Goal: Task Accomplishment & Management: Complete application form

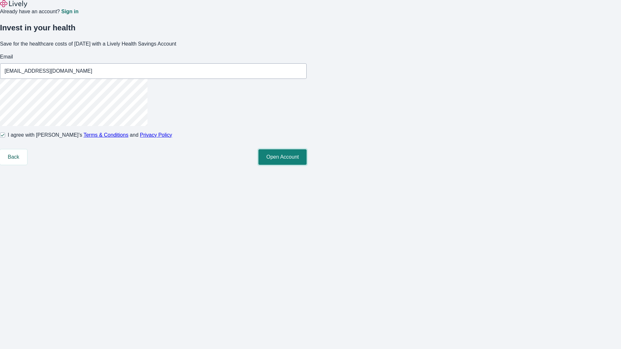
click at [307, 165] on button "Open Account" at bounding box center [282, 157] width 48 height 16
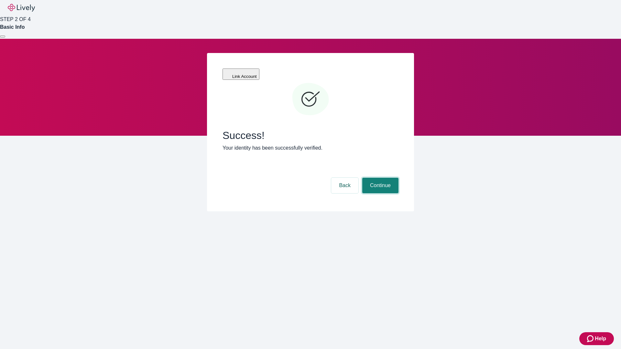
click at [379, 178] on button "Continue" at bounding box center [380, 186] width 36 height 16
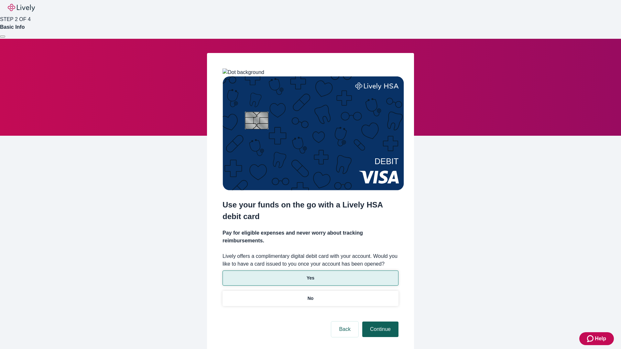
click at [310, 275] on p "Yes" at bounding box center [311, 278] width 8 height 7
click at [379, 322] on button "Continue" at bounding box center [380, 330] width 36 height 16
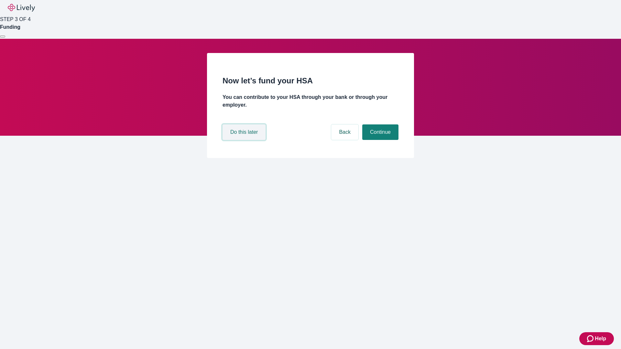
click at [245, 140] on button "Do this later" at bounding box center [244, 133] width 43 height 16
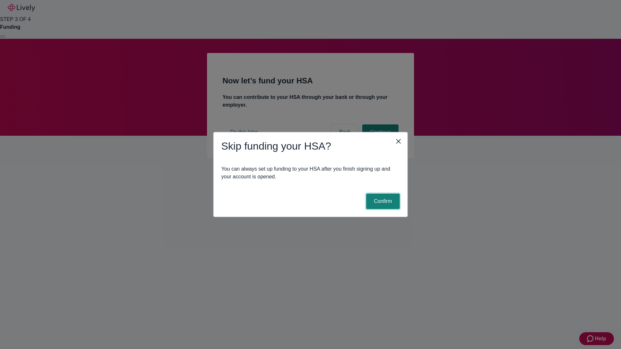
click at [382, 202] on button "Confirm" at bounding box center [383, 202] width 34 height 16
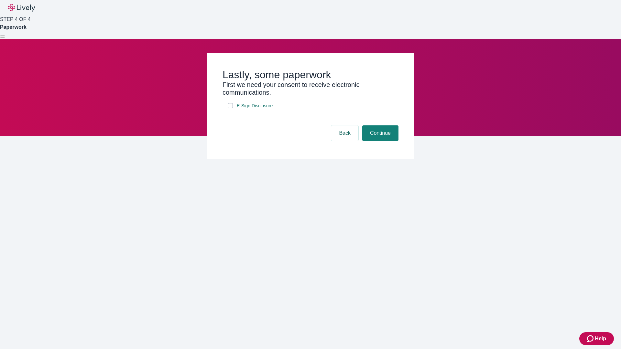
click at [230, 108] on input "E-Sign Disclosure" at bounding box center [230, 105] width 5 height 5
checkbox input "true"
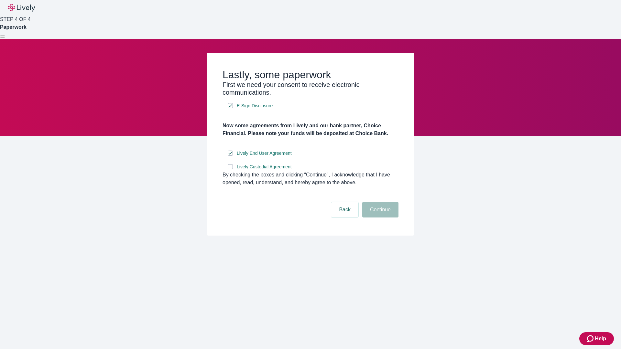
click at [230, 169] on input "Lively Custodial Agreement" at bounding box center [230, 166] width 5 height 5
checkbox input "true"
click at [379, 218] on button "Continue" at bounding box center [380, 210] width 36 height 16
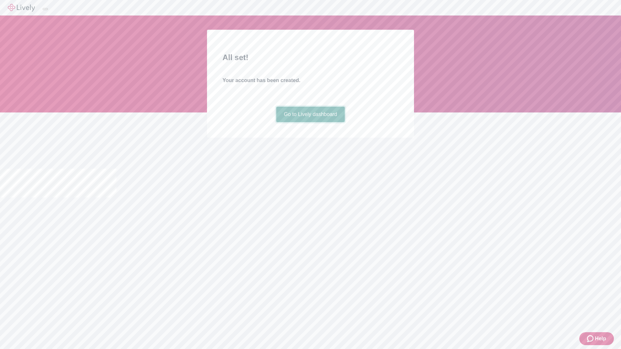
click at [310, 122] on link "Go to Lively dashboard" at bounding box center [310, 115] width 69 height 16
